Goal: Check status: Check status

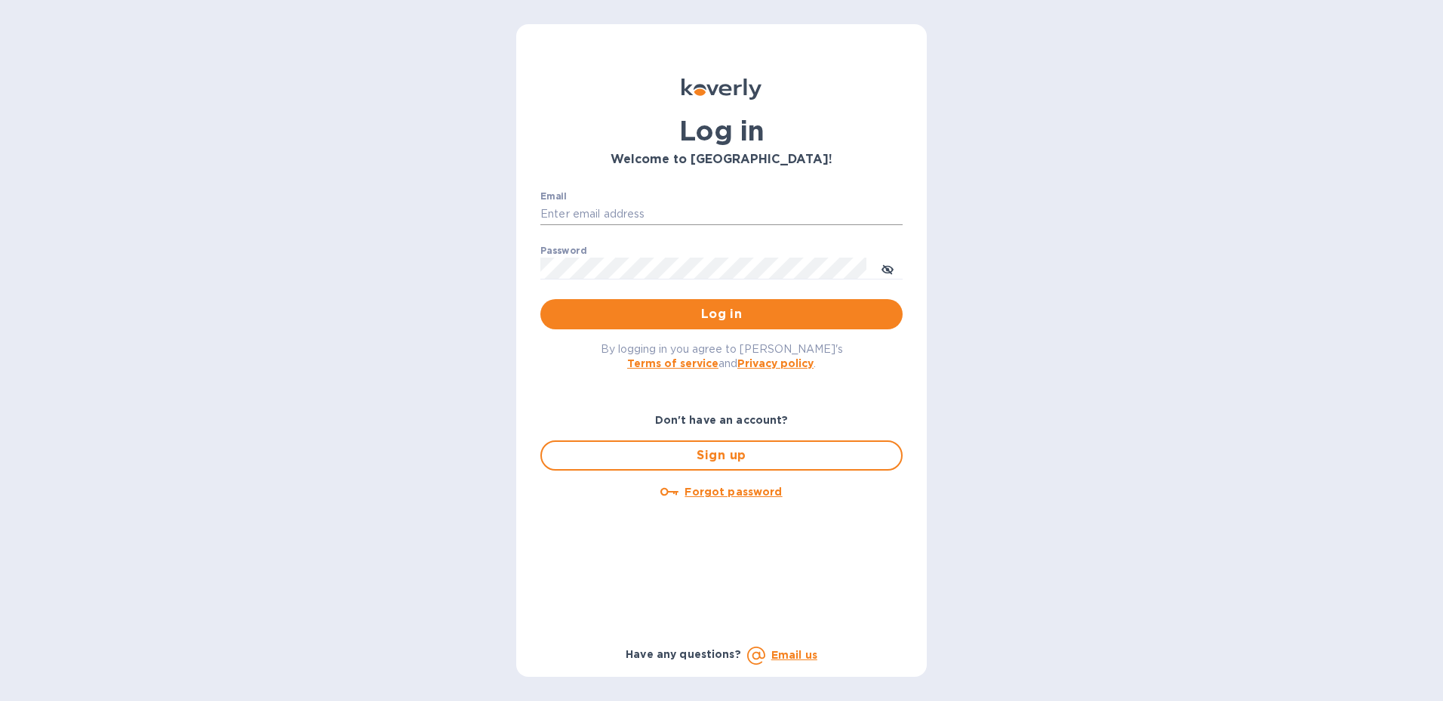
click at [675, 217] on input "Email" at bounding box center [722, 214] width 362 height 23
type input "[PERSON_NAME][EMAIL_ADDRESS][PERSON_NAME][DOMAIN_NAME]"
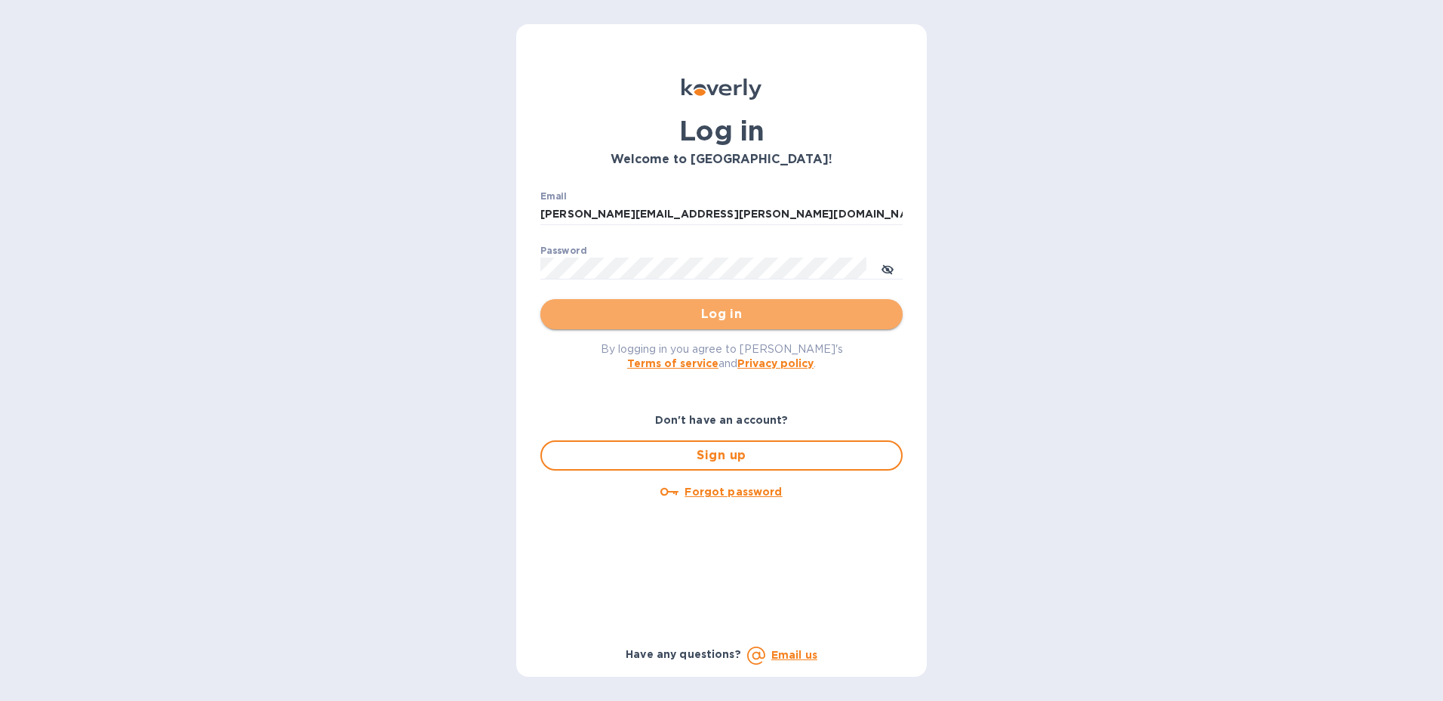
click at [886, 325] on button "Log in" at bounding box center [722, 314] width 362 height 30
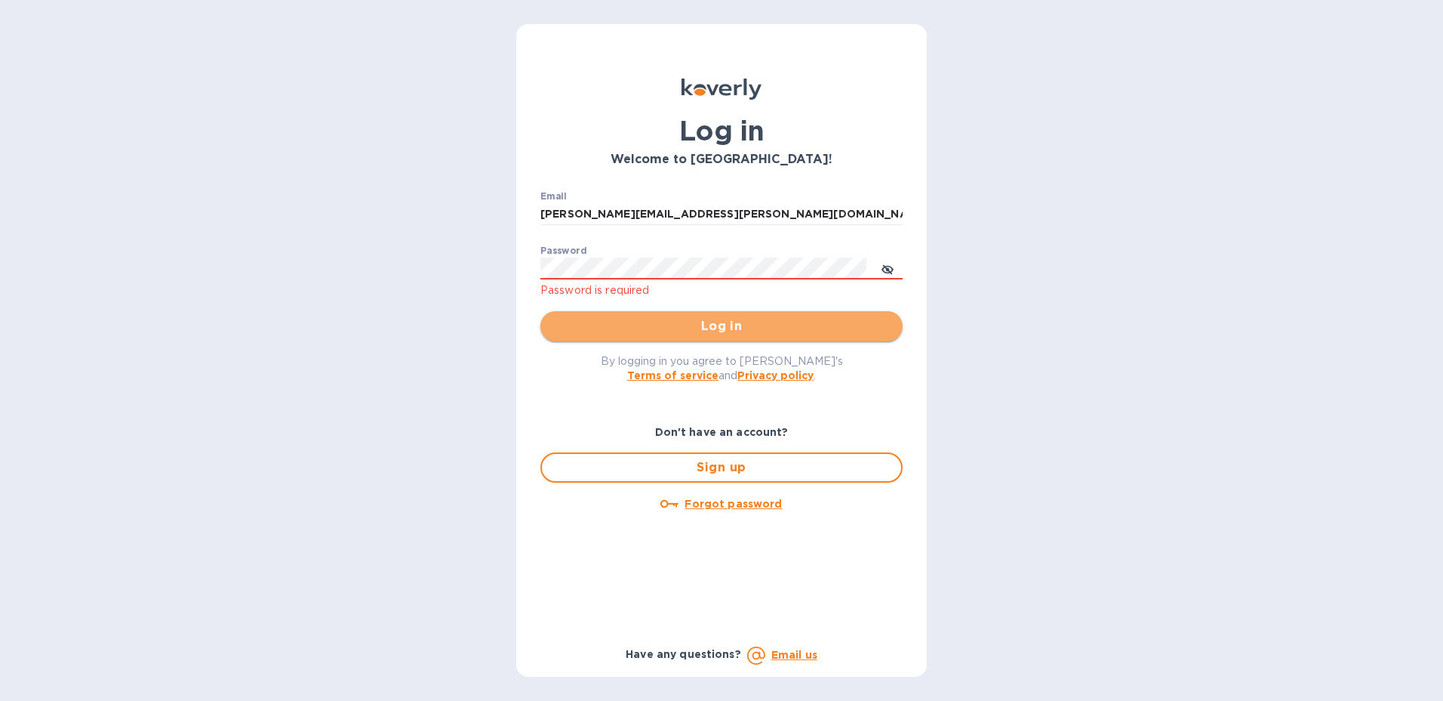
click at [889, 328] on span "Log in" at bounding box center [722, 326] width 338 height 18
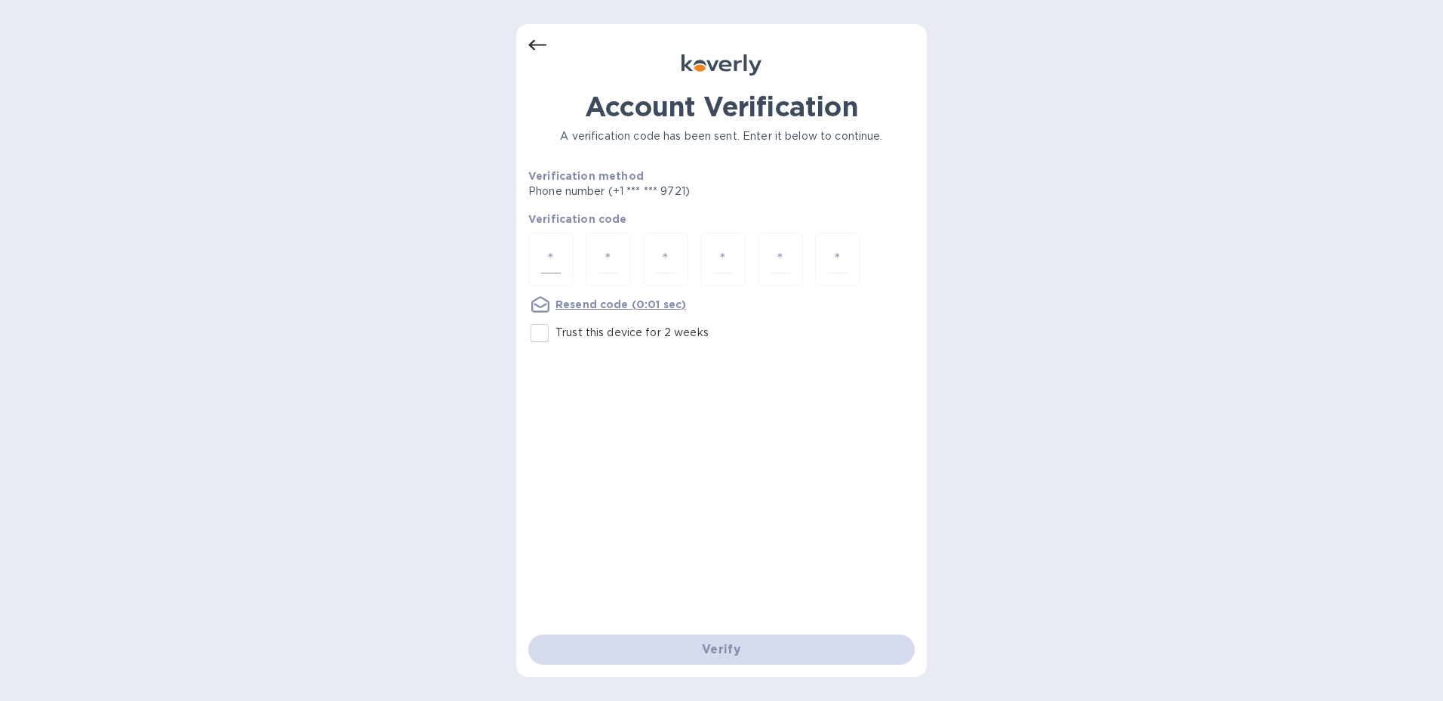
click at [550, 260] on input "number" at bounding box center [551, 259] width 20 height 28
type input "7"
type input "4"
type input "5"
type input "4"
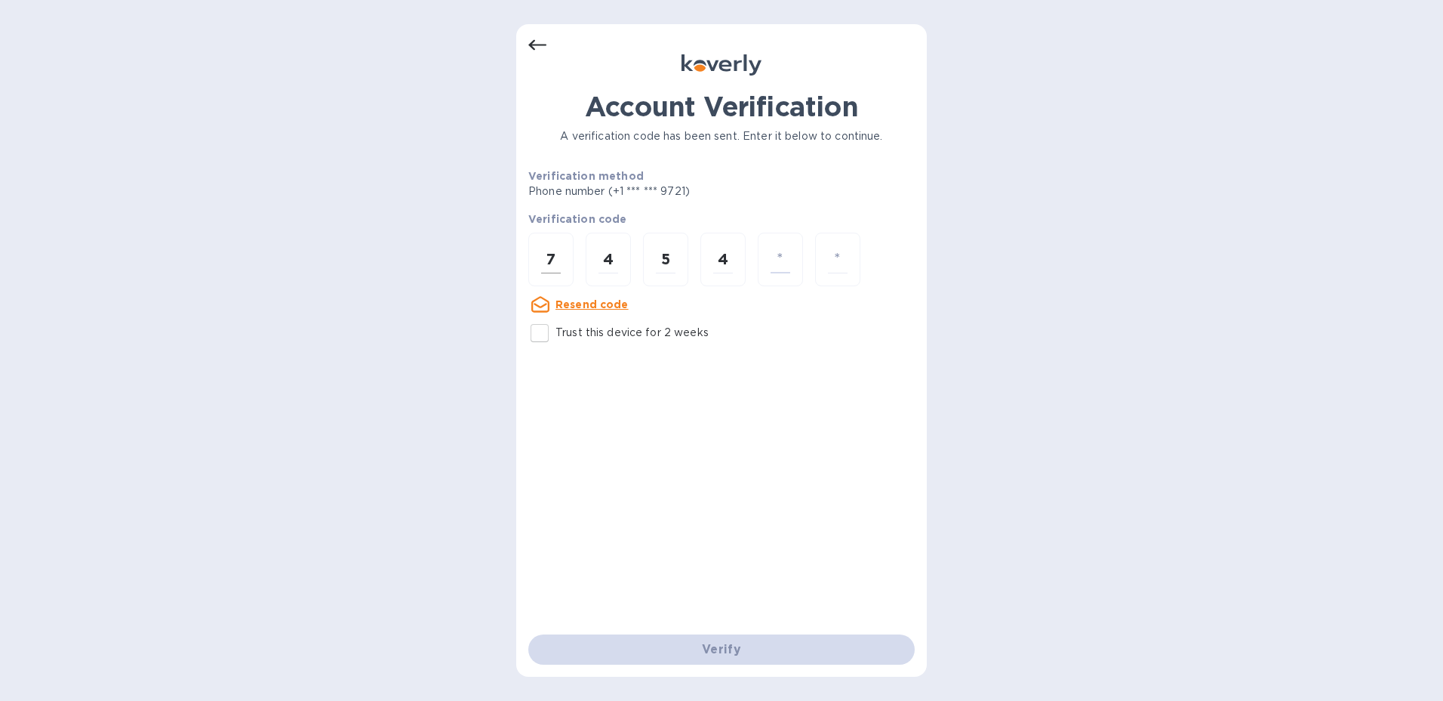
type input "1"
type input "6"
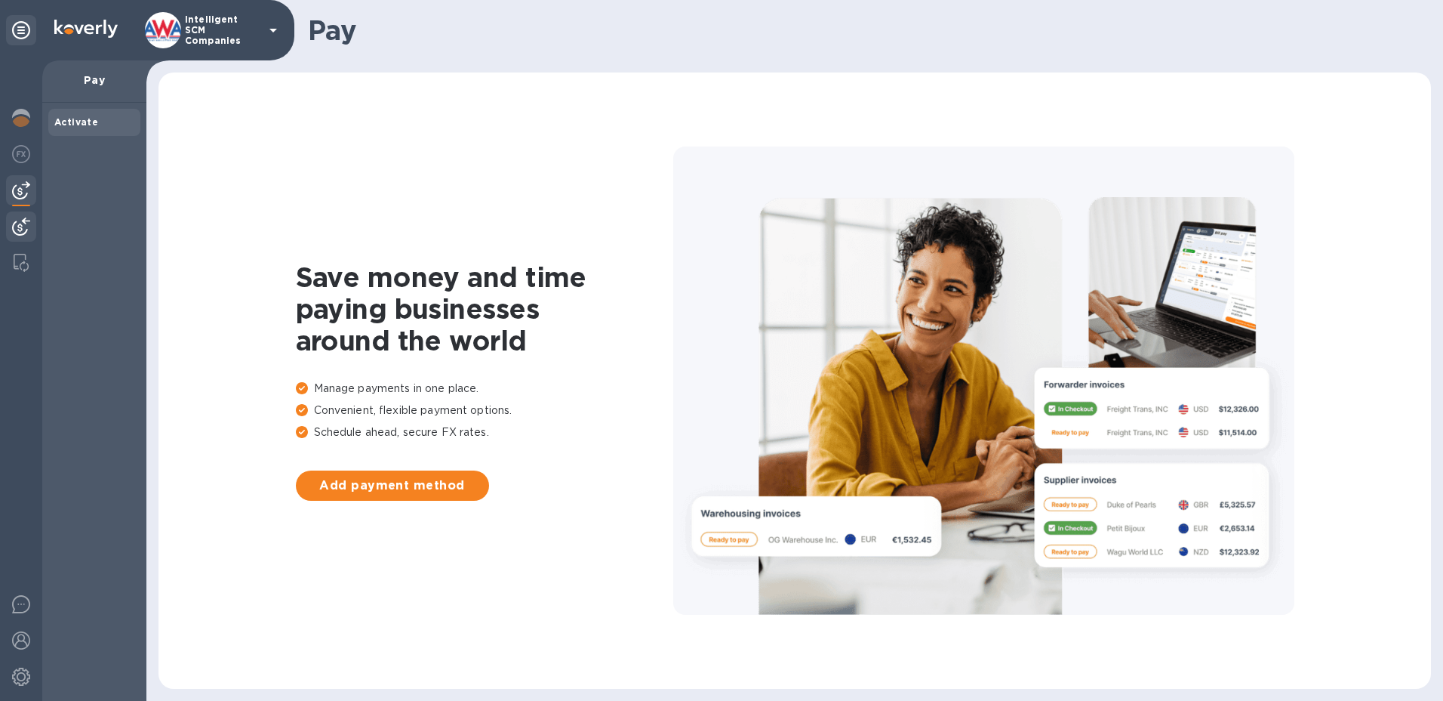
click at [22, 220] on img at bounding box center [21, 226] width 18 height 18
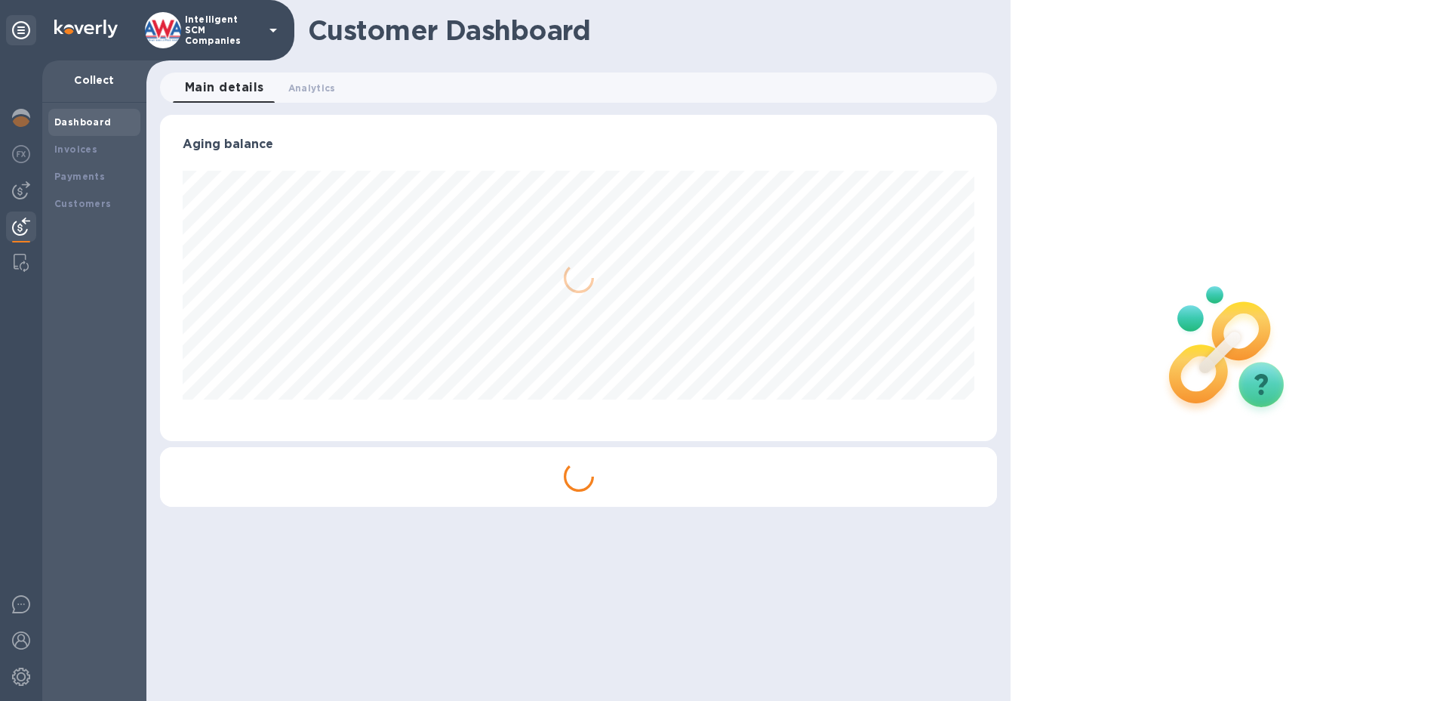
scroll to position [326, 838]
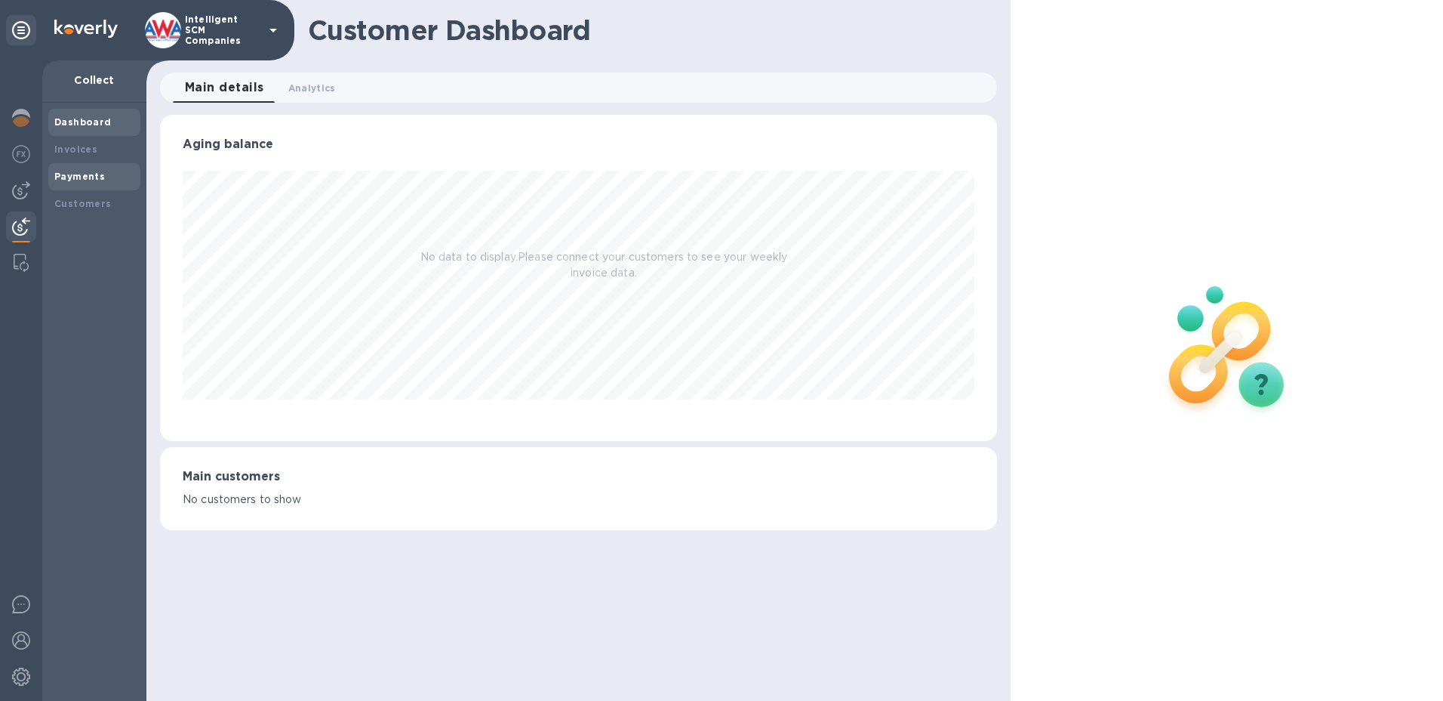
click at [93, 177] on b "Payments" at bounding box center [79, 176] width 51 height 11
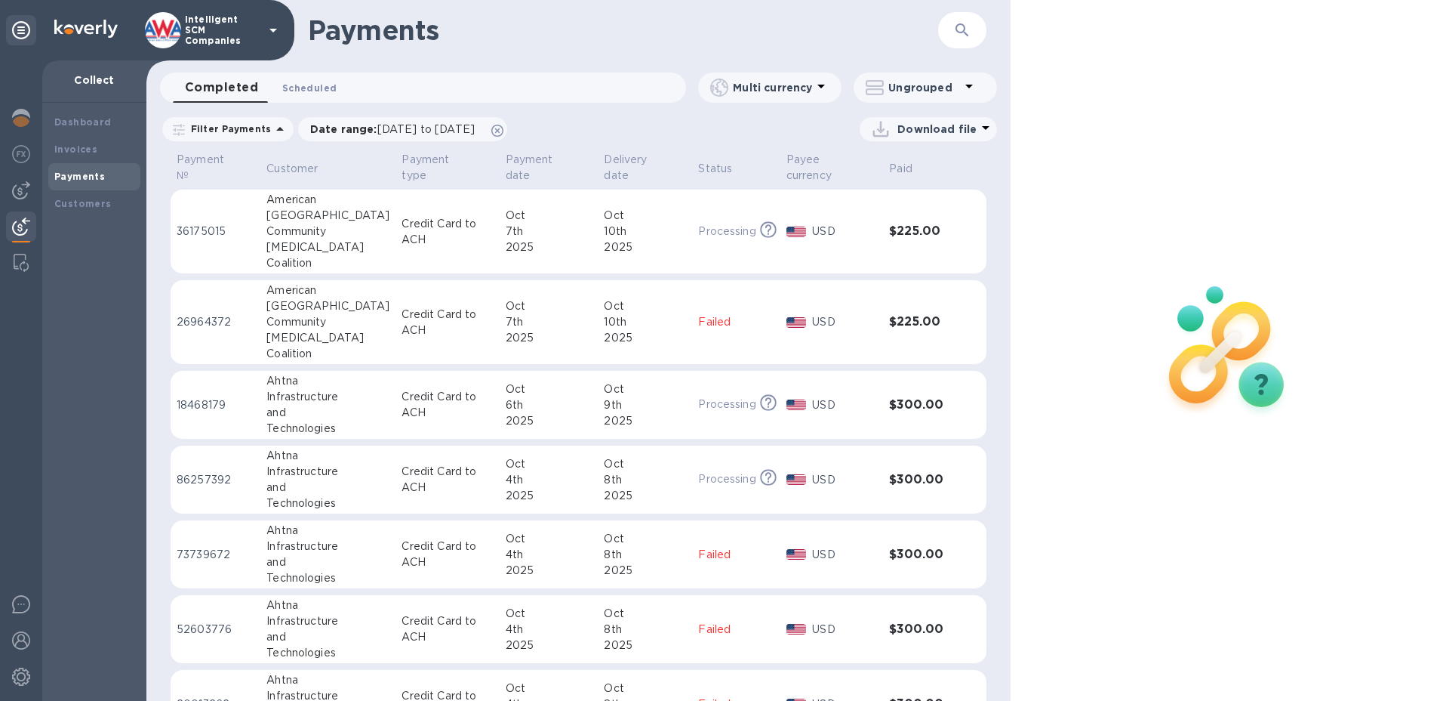
click at [307, 77] on button "Scheduled 0" at bounding box center [309, 87] width 79 height 30
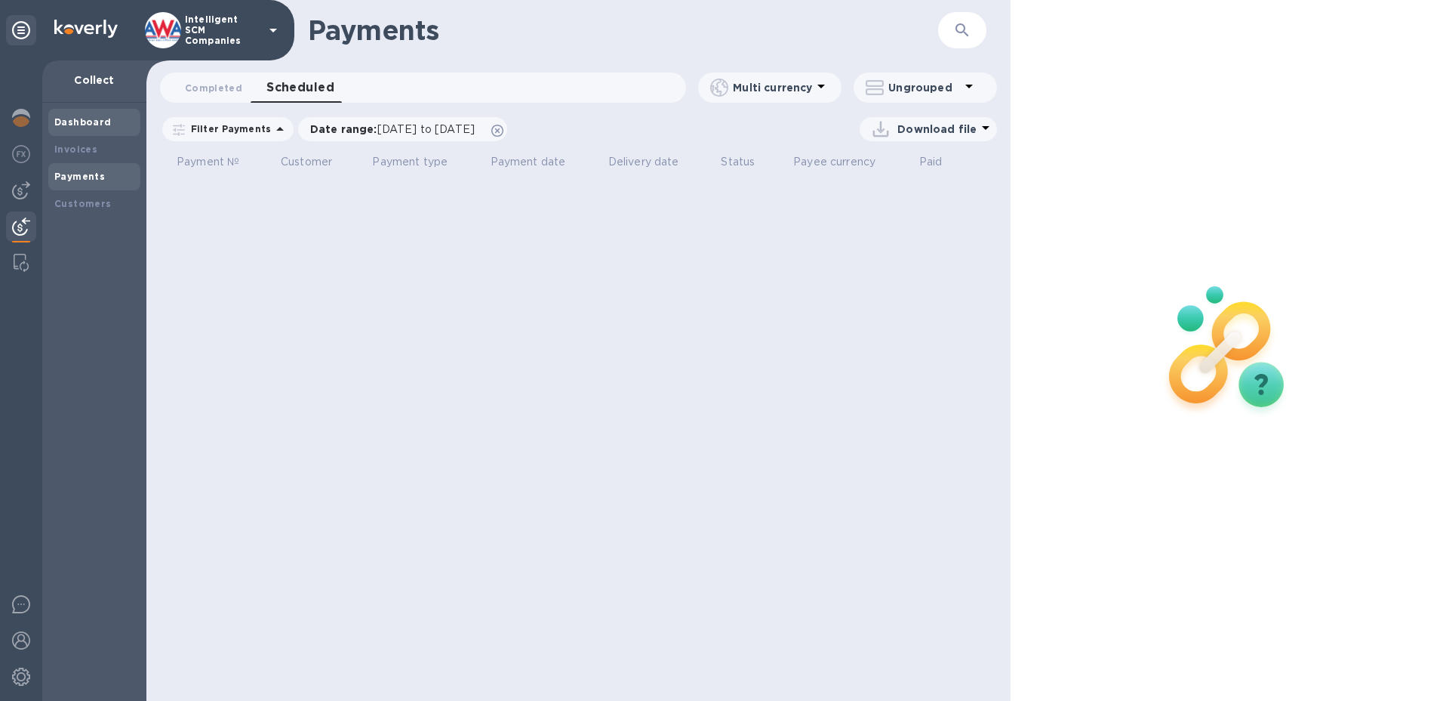
click at [94, 127] on b "Dashboard" at bounding box center [82, 121] width 57 height 11
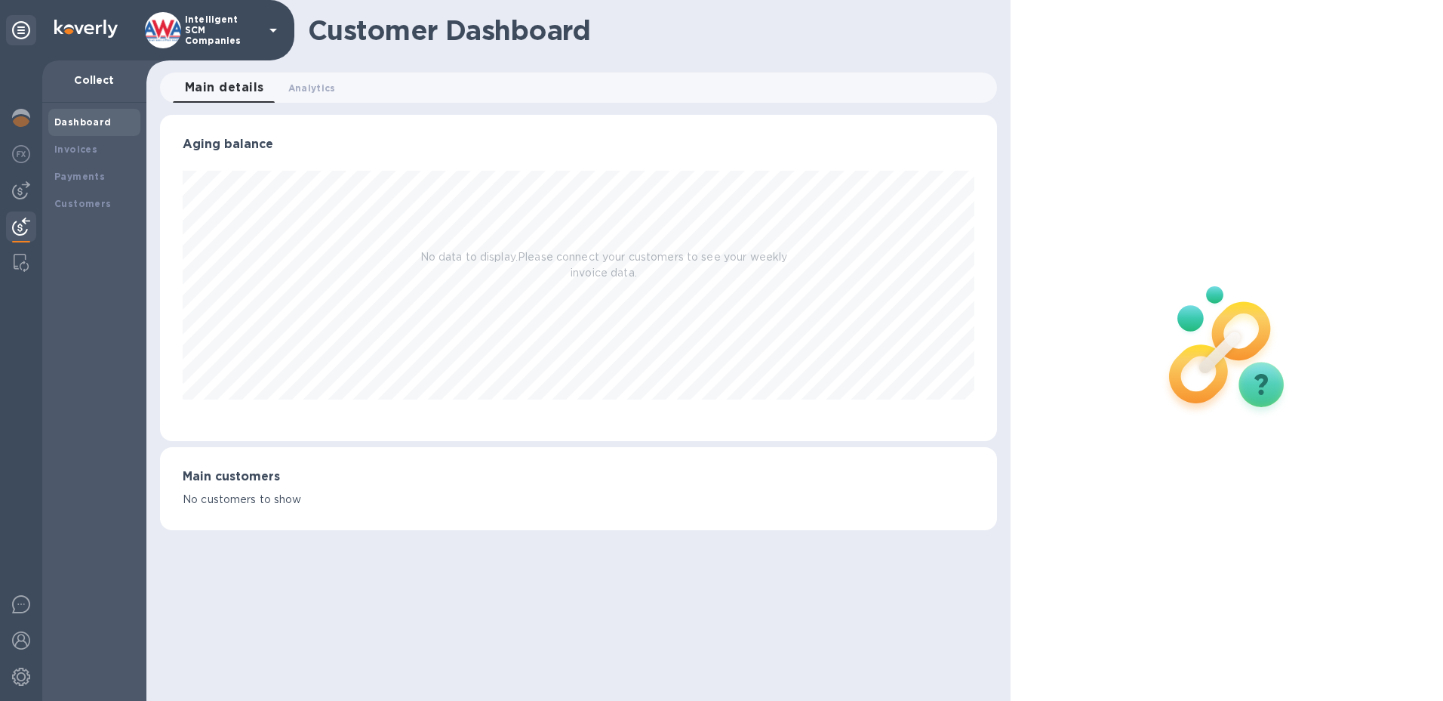
scroll to position [326, 838]
click at [314, 85] on span "Analytics 0" at bounding box center [312, 88] width 48 height 16
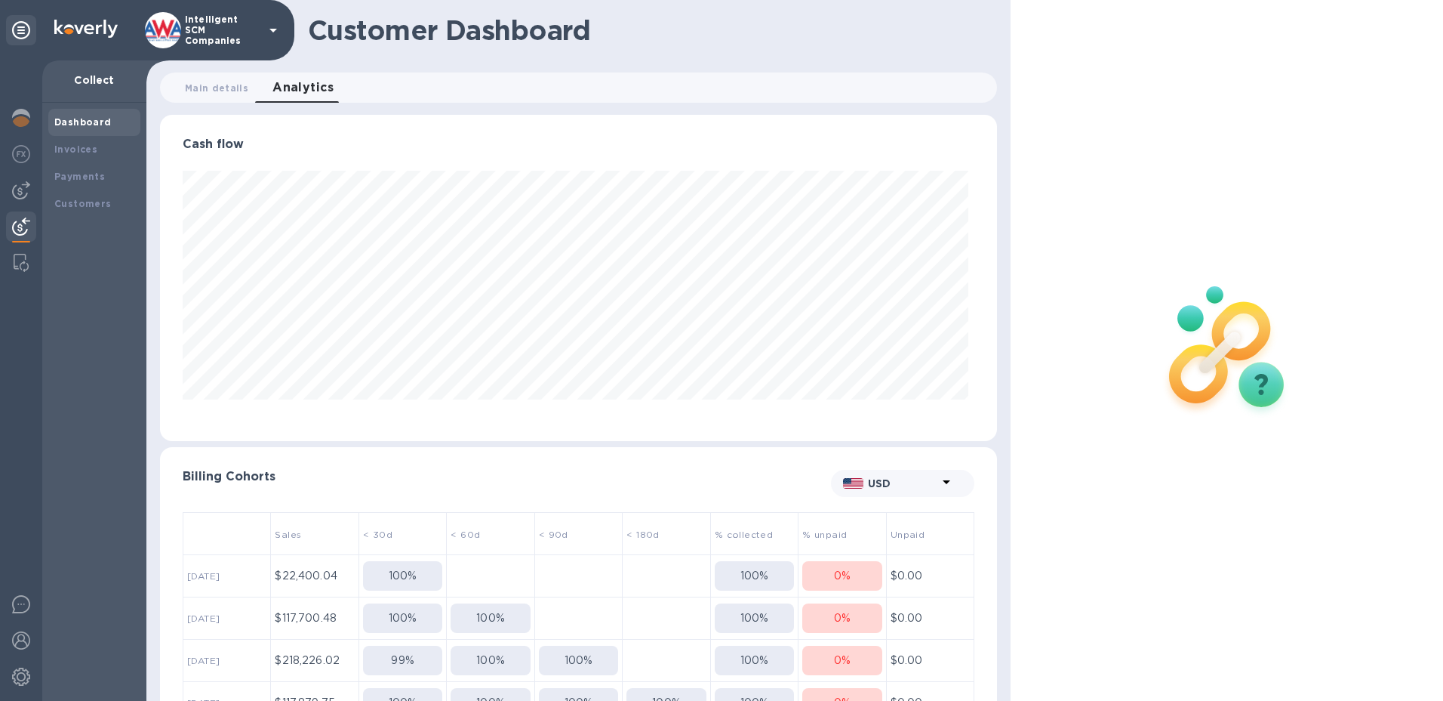
scroll to position [326, 832]
click at [79, 177] on b "Payments" at bounding box center [79, 176] width 51 height 11
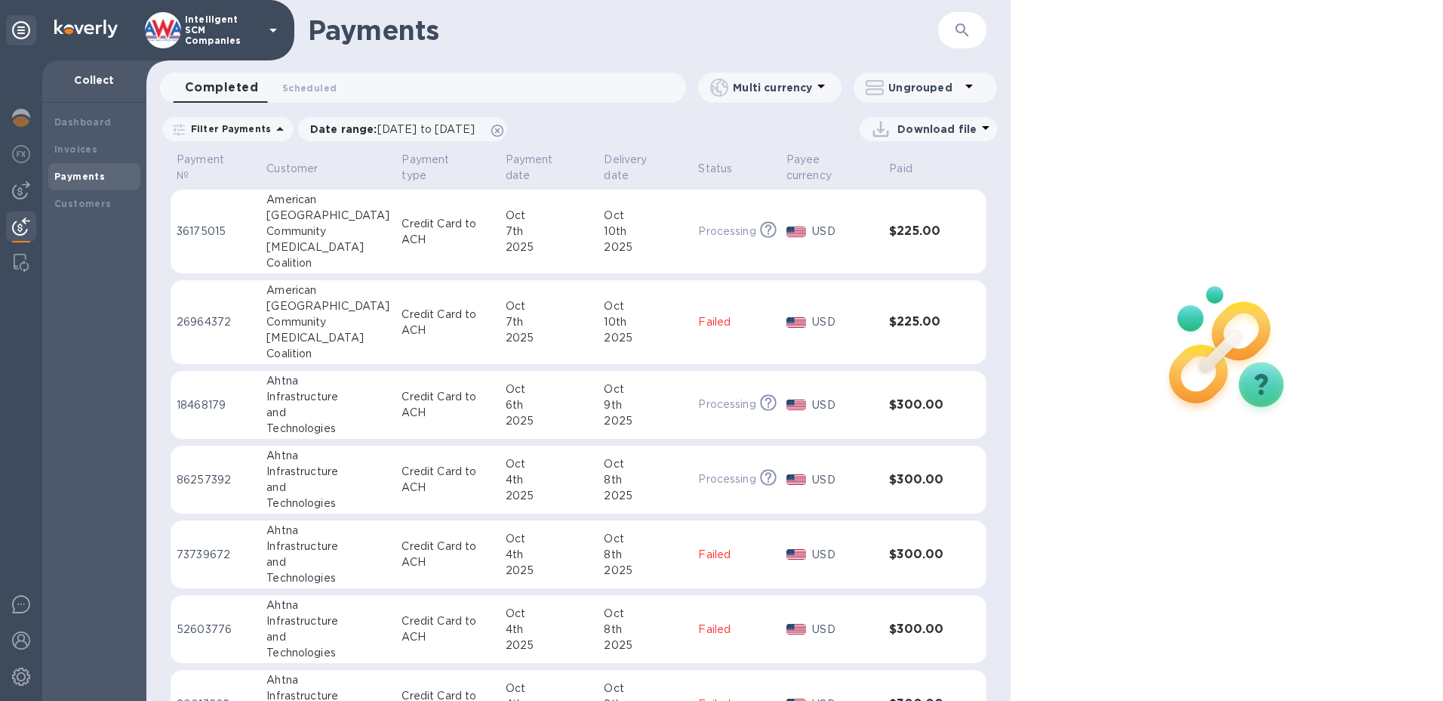
click at [838, 260] on td "USD" at bounding box center [832, 231] width 103 height 85
